Goal: Task Accomplishment & Management: Manage account settings

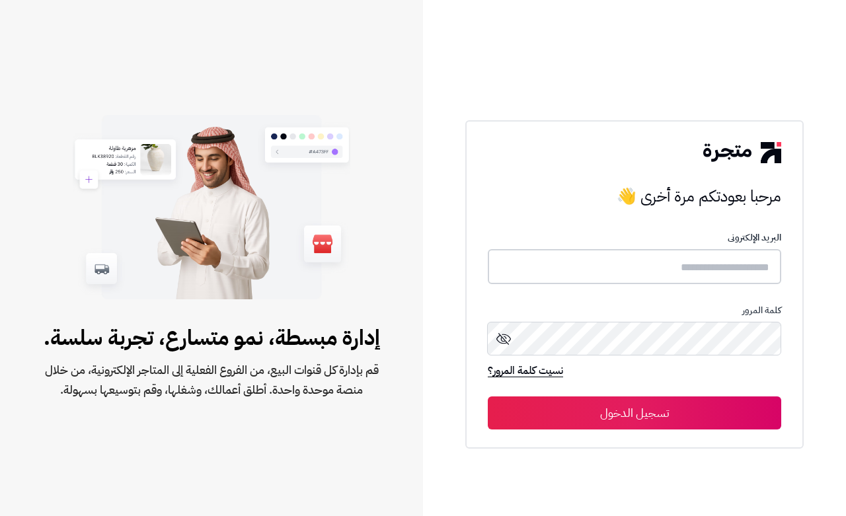
click at [710, 263] on input "text" at bounding box center [634, 266] width 293 height 35
type input "****"
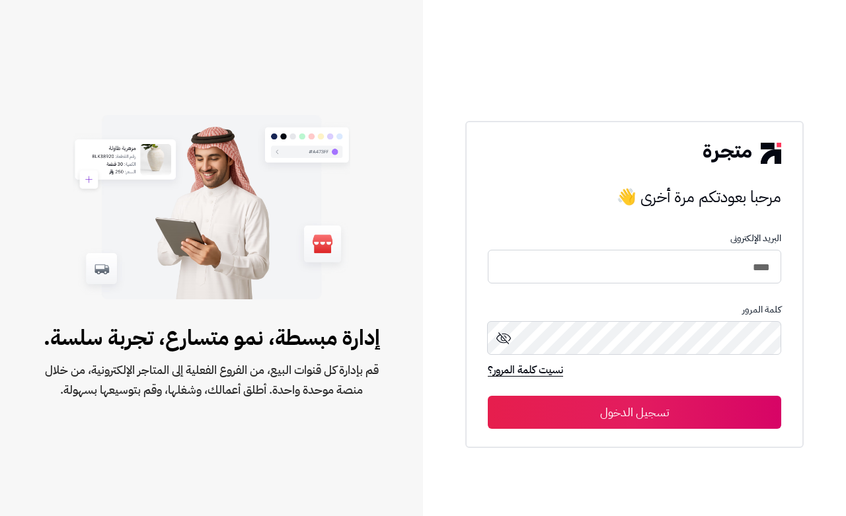
click at [546, 404] on button "تسجيل الدخول" at bounding box center [634, 412] width 293 height 33
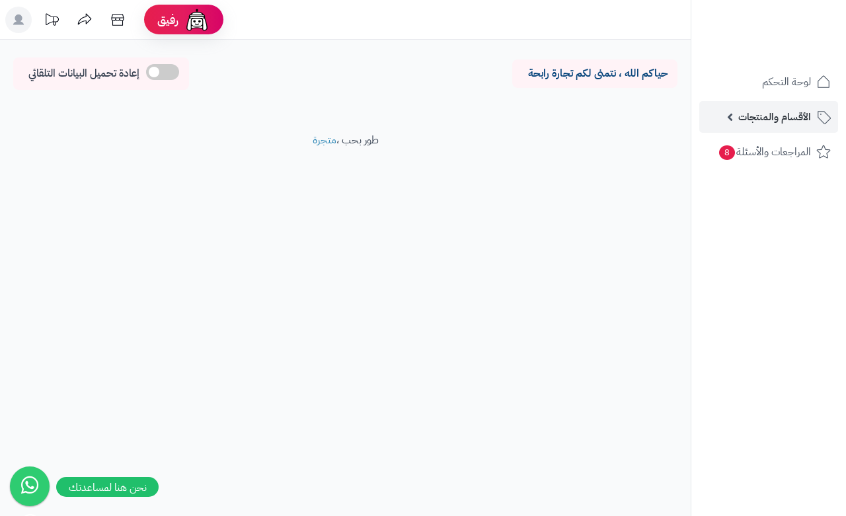
click at [762, 120] on span "الأقسام والمنتجات" at bounding box center [774, 117] width 73 height 18
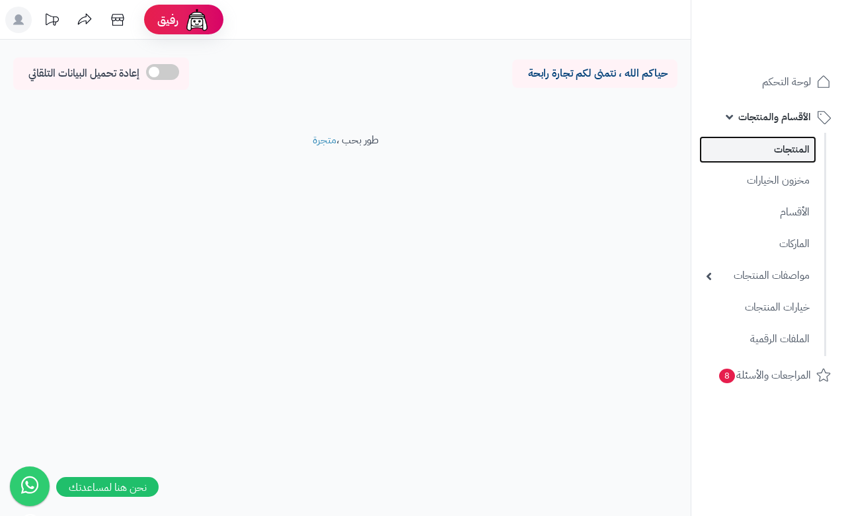
click at [749, 149] on link "المنتجات" at bounding box center [757, 149] width 117 height 27
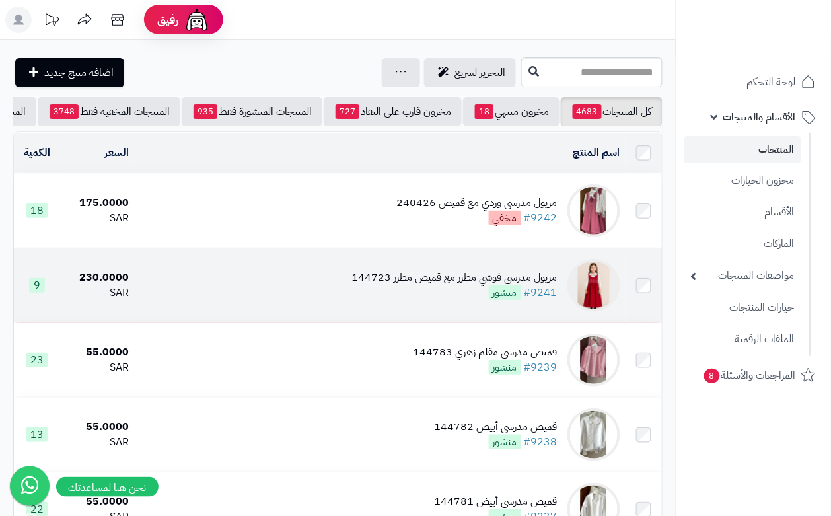
click at [358, 301] on div "مريول مدرسي فوشي مطرز مع قميص مطرز 144723 #9241 منشور" at bounding box center [454, 285] width 205 height 30
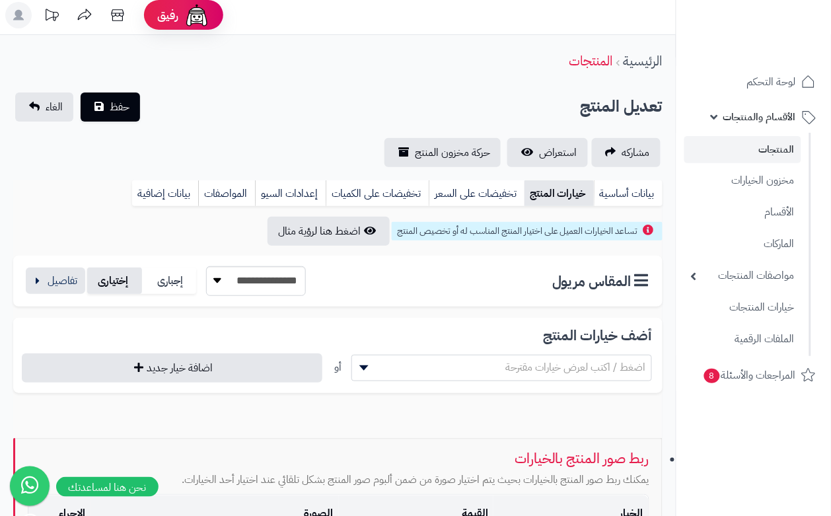
scroll to position [83, 0]
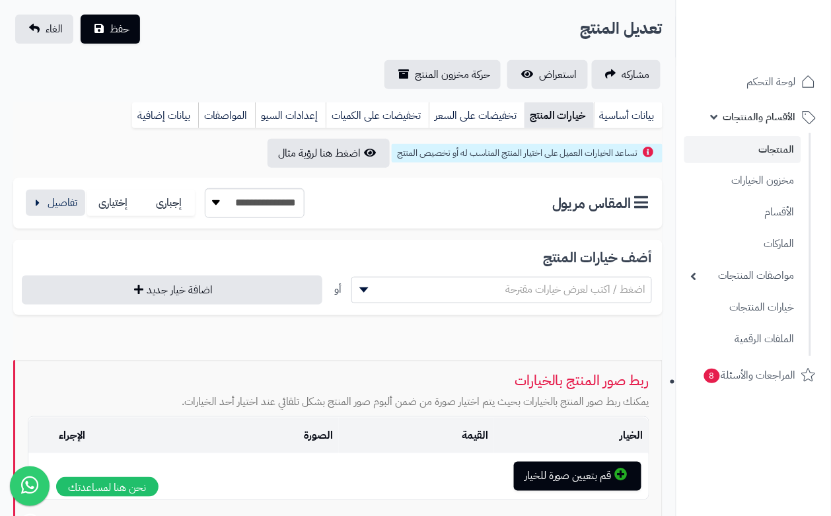
click at [552, 129] on div "بيانات أساسية خيارات المنتج تخفيضات على السعر تخفيضات على الكميات إعدادات السيو…" at bounding box center [337, 120] width 649 height 36
click at [555, 116] on link "خيارات المنتج" at bounding box center [559, 115] width 69 height 26
click at [557, 116] on link "خيارات المنتج" at bounding box center [559, 115] width 69 height 26
click at [572, 118] on link "خيارات المنتج" at bounding box center [559, 115] width 69 height 26
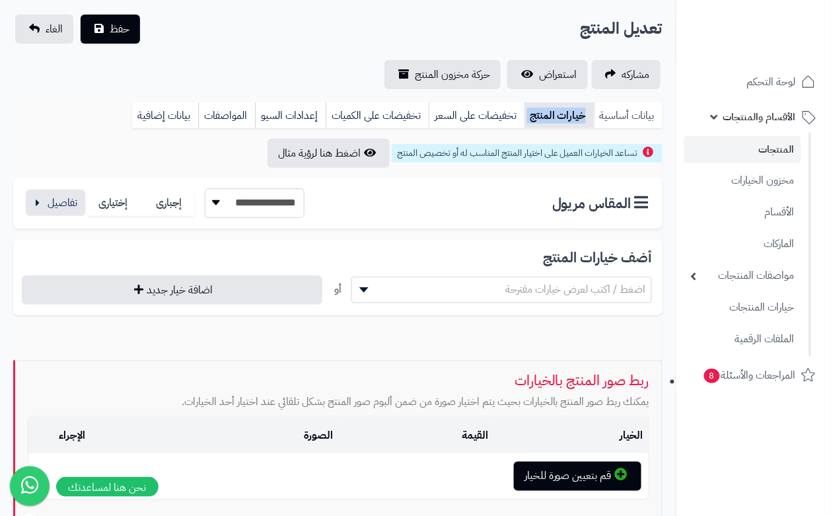
click at [613, 119] on link "بيانات أساسية" at bounding box center [628, 115] width 69 height 26
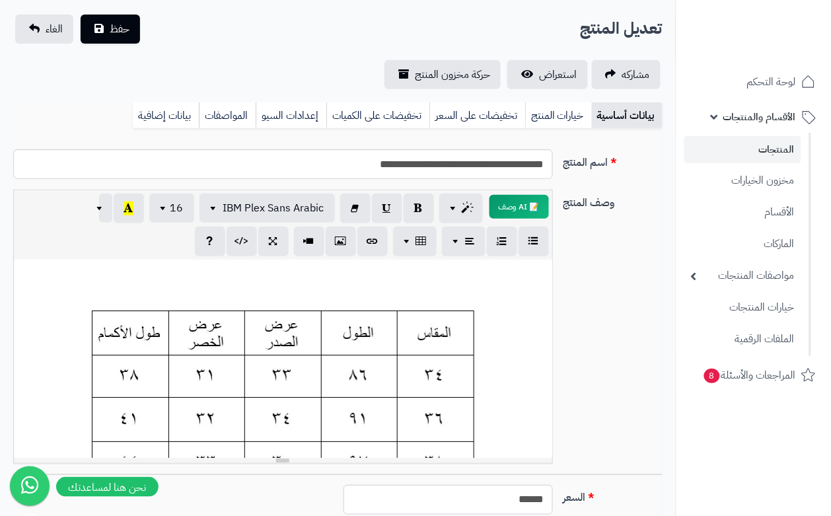
scroll to position [0, 0]
click at [569, 117] on link "خيارات المنتج" at bounding box center [558, 115] width 67 height 26
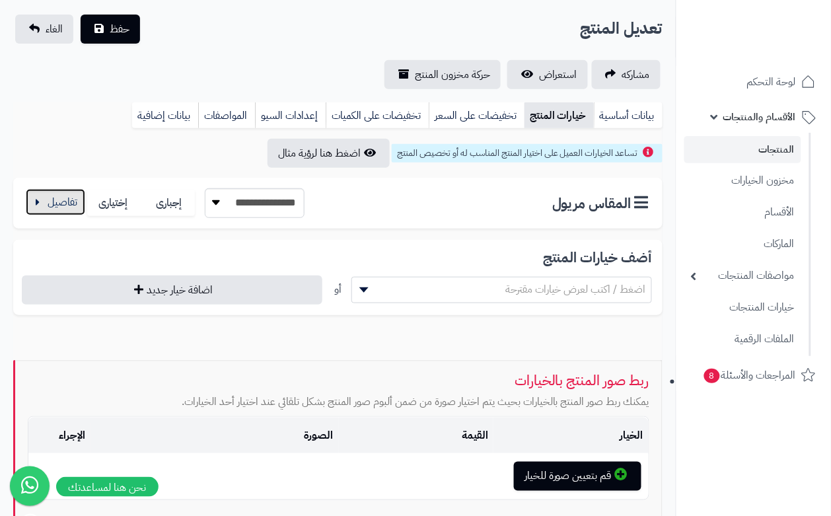
click at [58, 203] on button "button" at bounding box center [55, 202] width 59 height 26
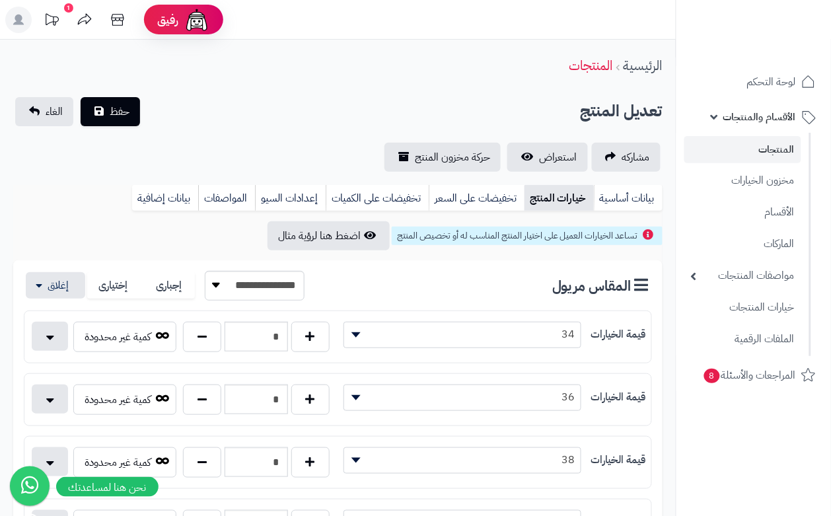
click at [298, 110] on div "تعديل المنتج حفظ الغاء" at bounding box center [337, 111] width 649 height 29
click at [130, 116] on button "حفظ" at bounding box center [110, 110] width 59 height 29
